Goal: Use online tool/utility: Utilize a website feature to perform a specific function

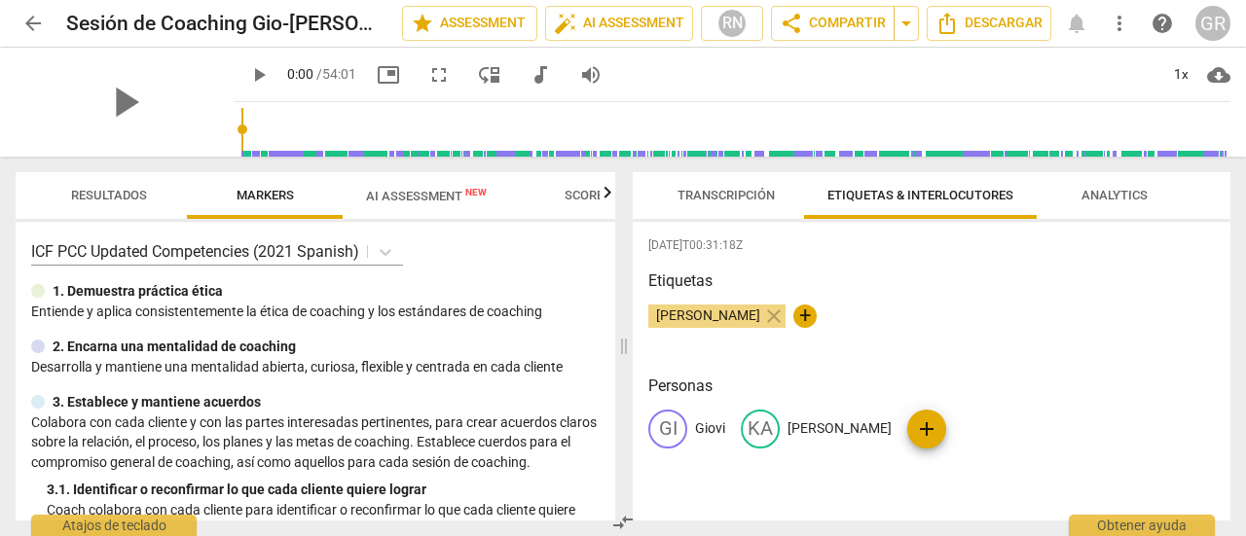
scroll to position [2445, 0]
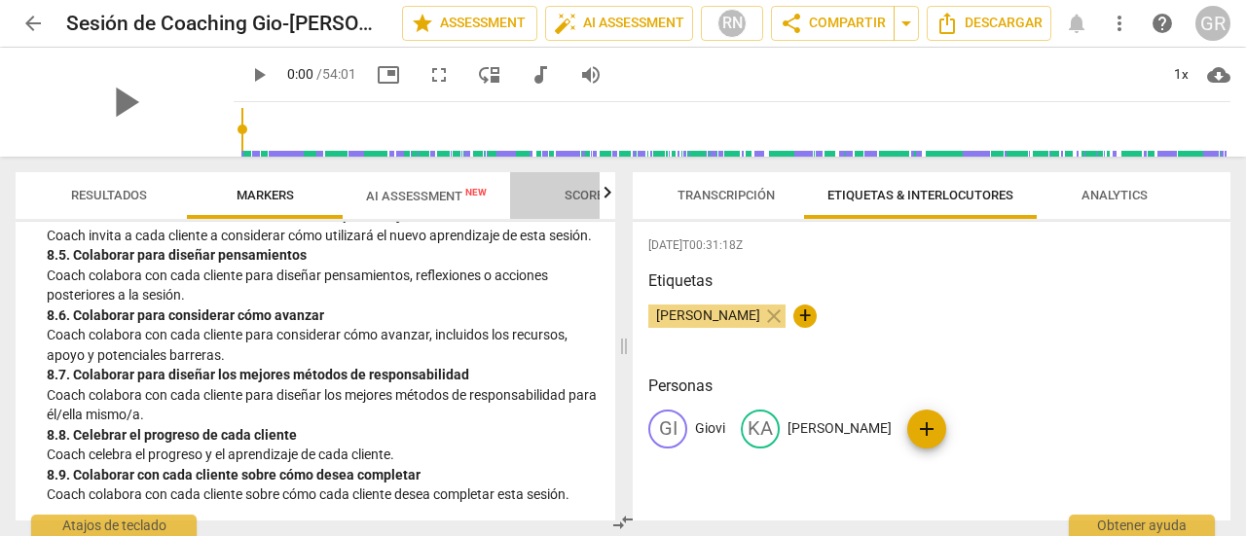
click at [566, 189] on span "Scores" at bounding box center [588, 195] width 47 height 15
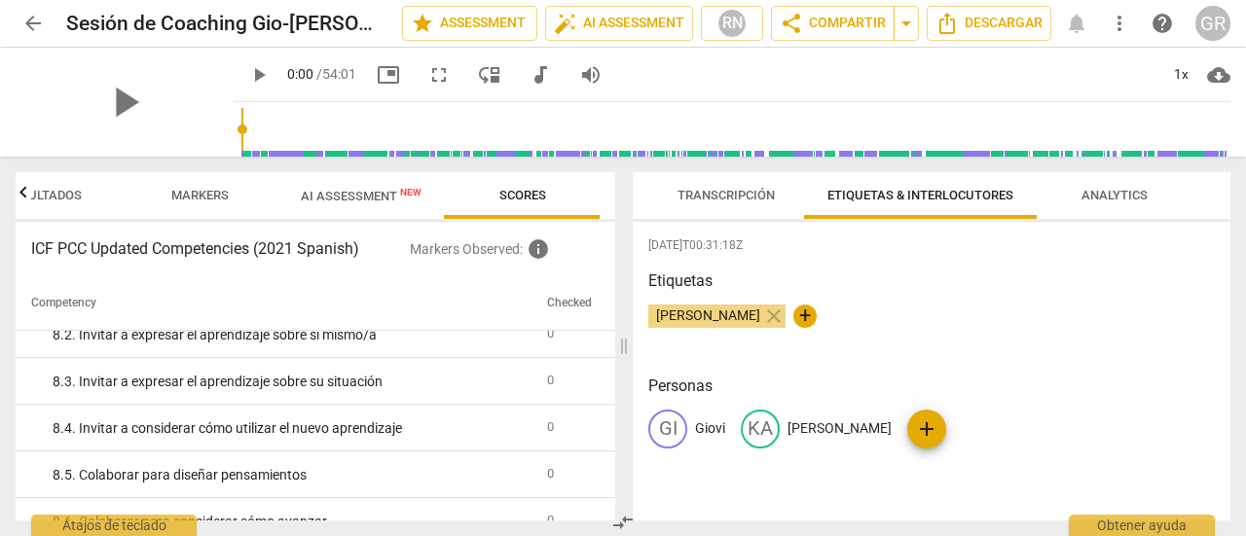
scroll to position [1913, 0]
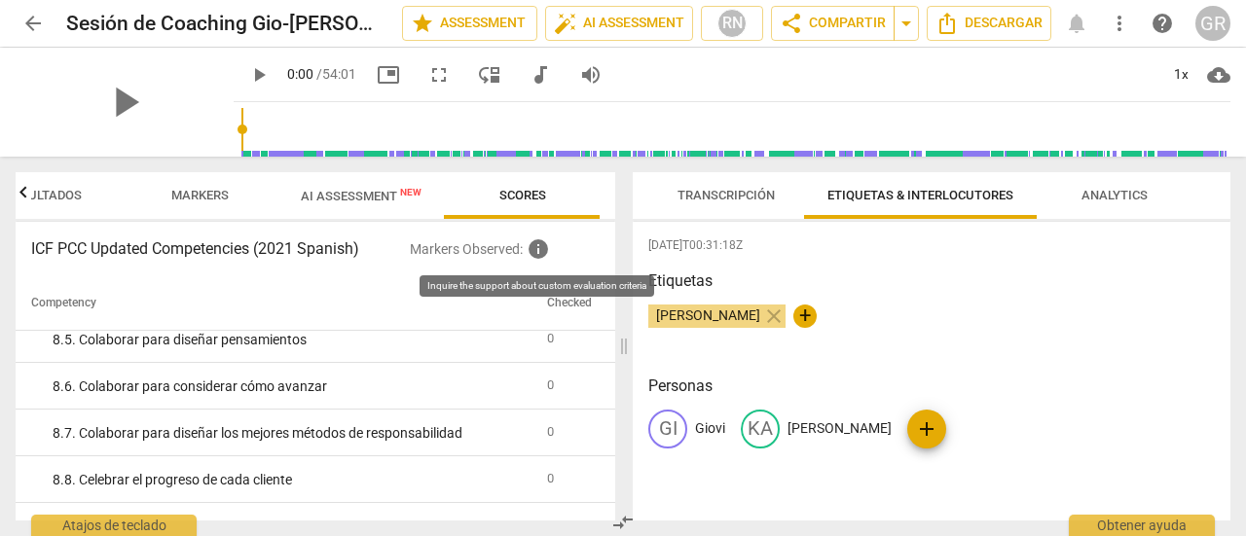
click at [543, 245] on span "info" at bounding box center [538, 248] width 23 height 23
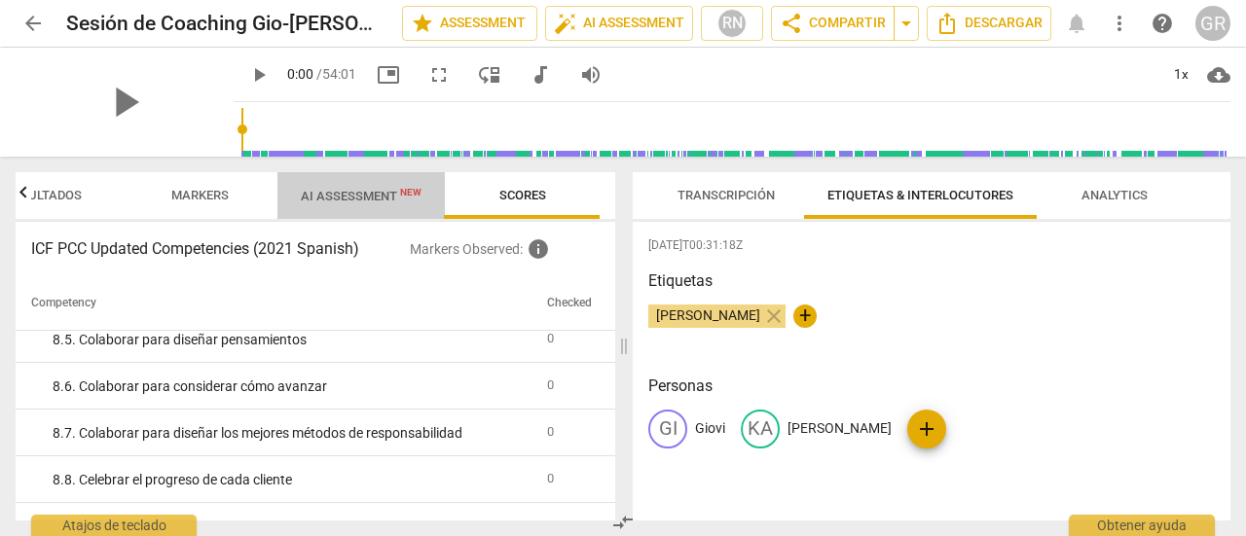
click at [350, 196] on span "AI Assessment New" at bounding box center [361, 196] width 121 height 15
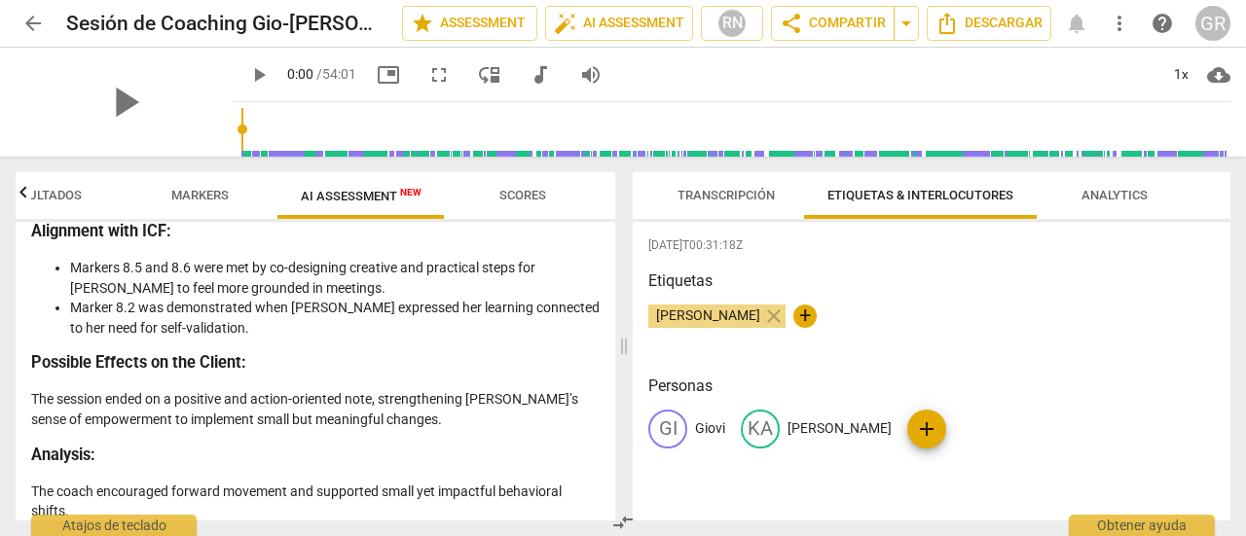
scroll to position [4746, 0]
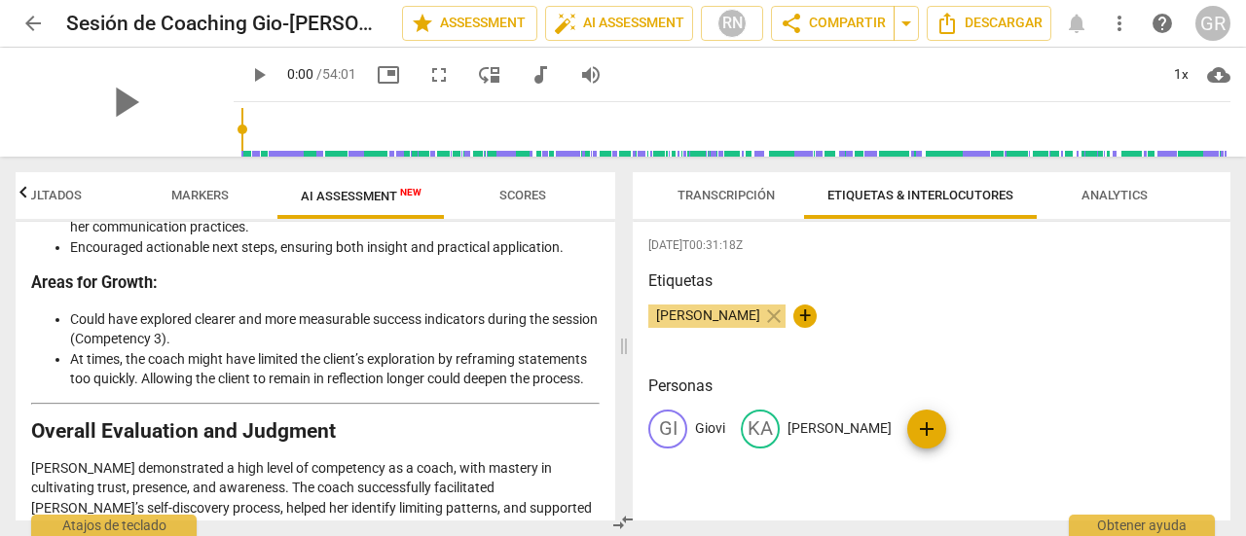
click at [247, 71] on span "play_arrow" at bounding box center [258, 74] width 23 height 23
type input "1"
click at [247, 71] on span "pause" at bounding box center [258, 74] width 23 height 23
type input "4"
click at [533, 86] on span "audiotrack" at bounding box center [540, 74] width 35 height 23
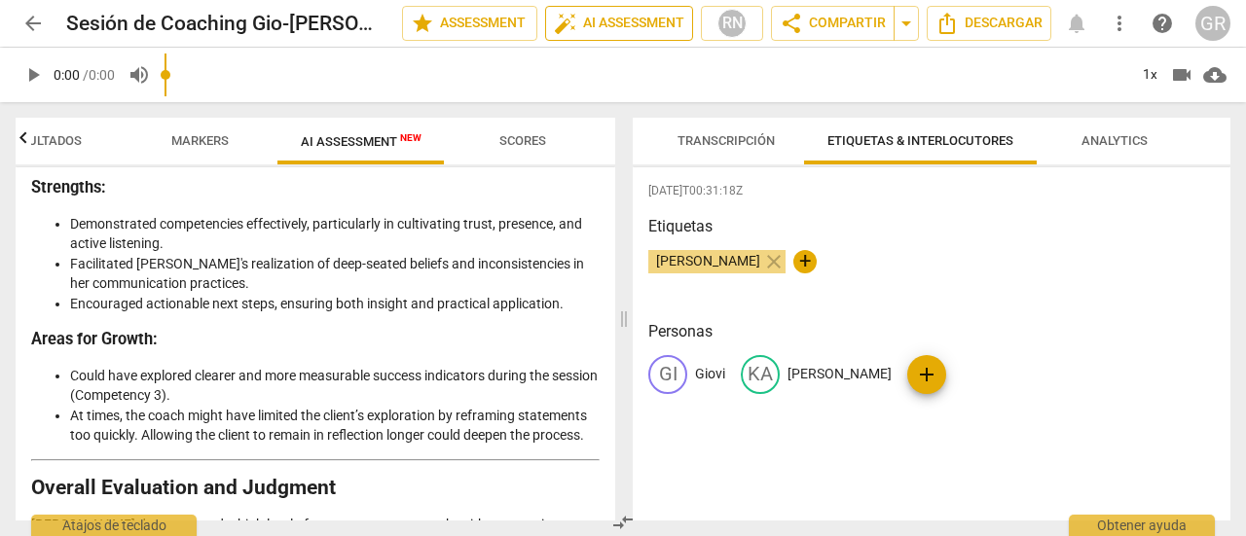
scroll to position [4691, 0]
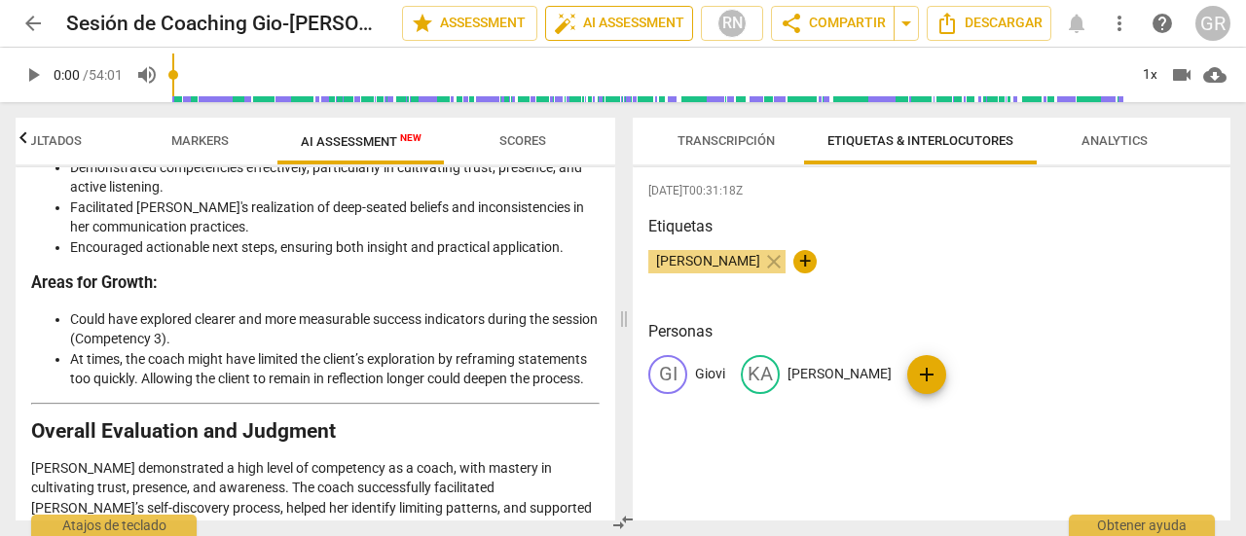
type input "4"
drag, startPoint x: 130, startPoint y: 490, endPoint x: 34, endPoint y: 468, distance: 98.7
copy strong "Final Judgment: A strong and effective coaching session that aligns well with I…"
